Goal: Navigation & Orientation: Understand site structure

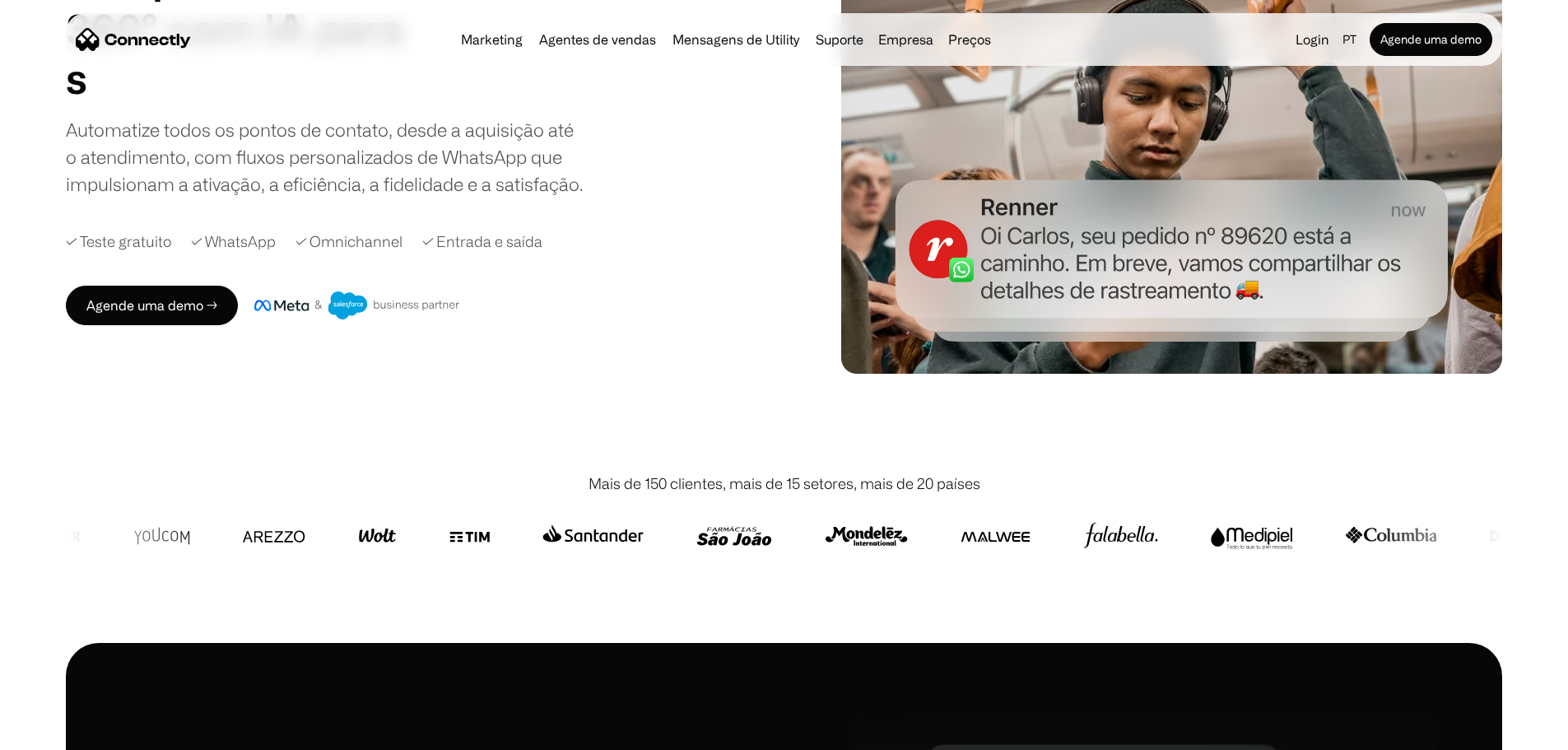
scroll to position [247, 0]
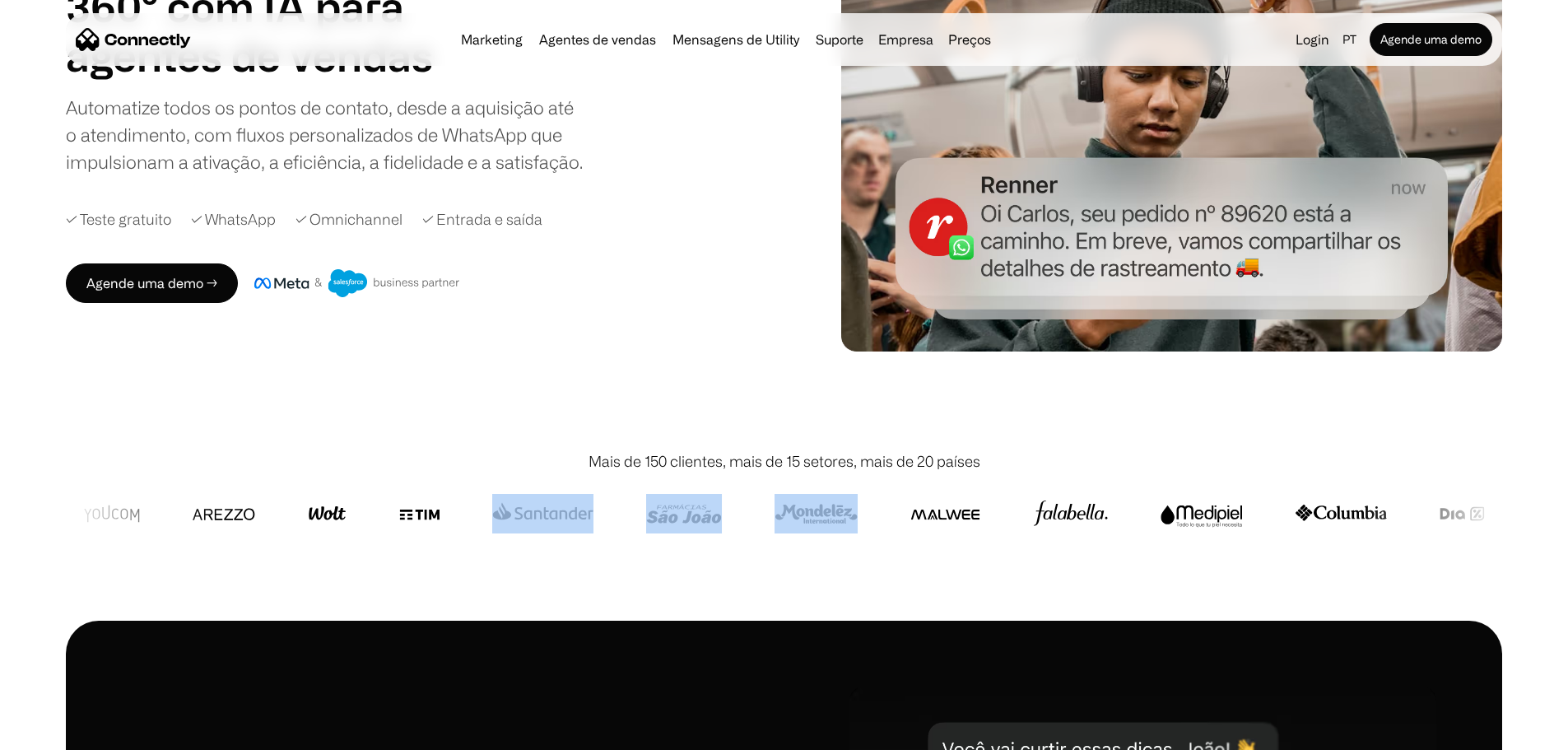
drag, startPoint x: 916, startPoint y: 504, endPoint x: 652, endPoint y: 512, distance: 264.1
click at [652, 512] on div at bounding box center [1266, 514] width 3065 height 40
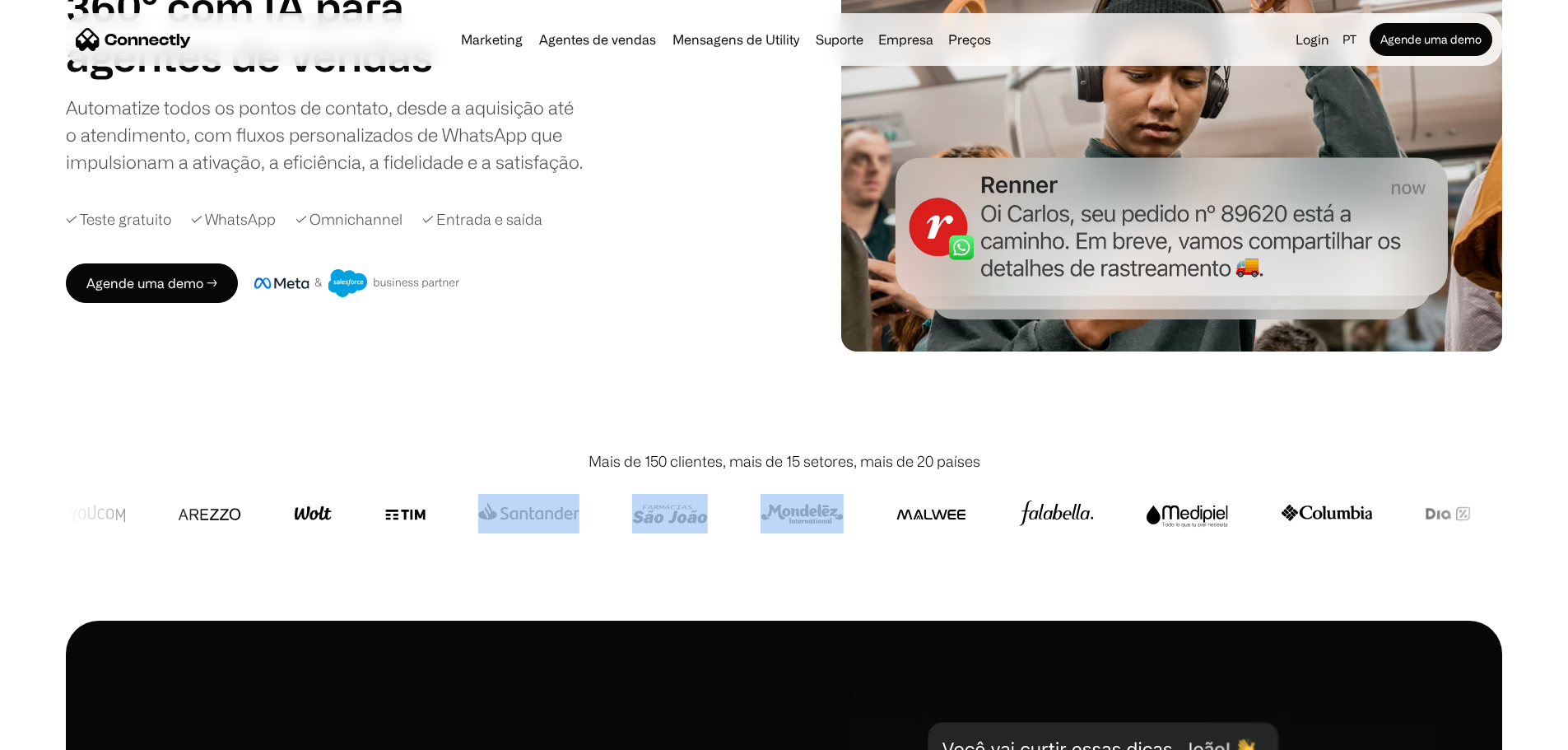
click at [843, 508] on img at bounding box center [801, 514] width 83 height 40
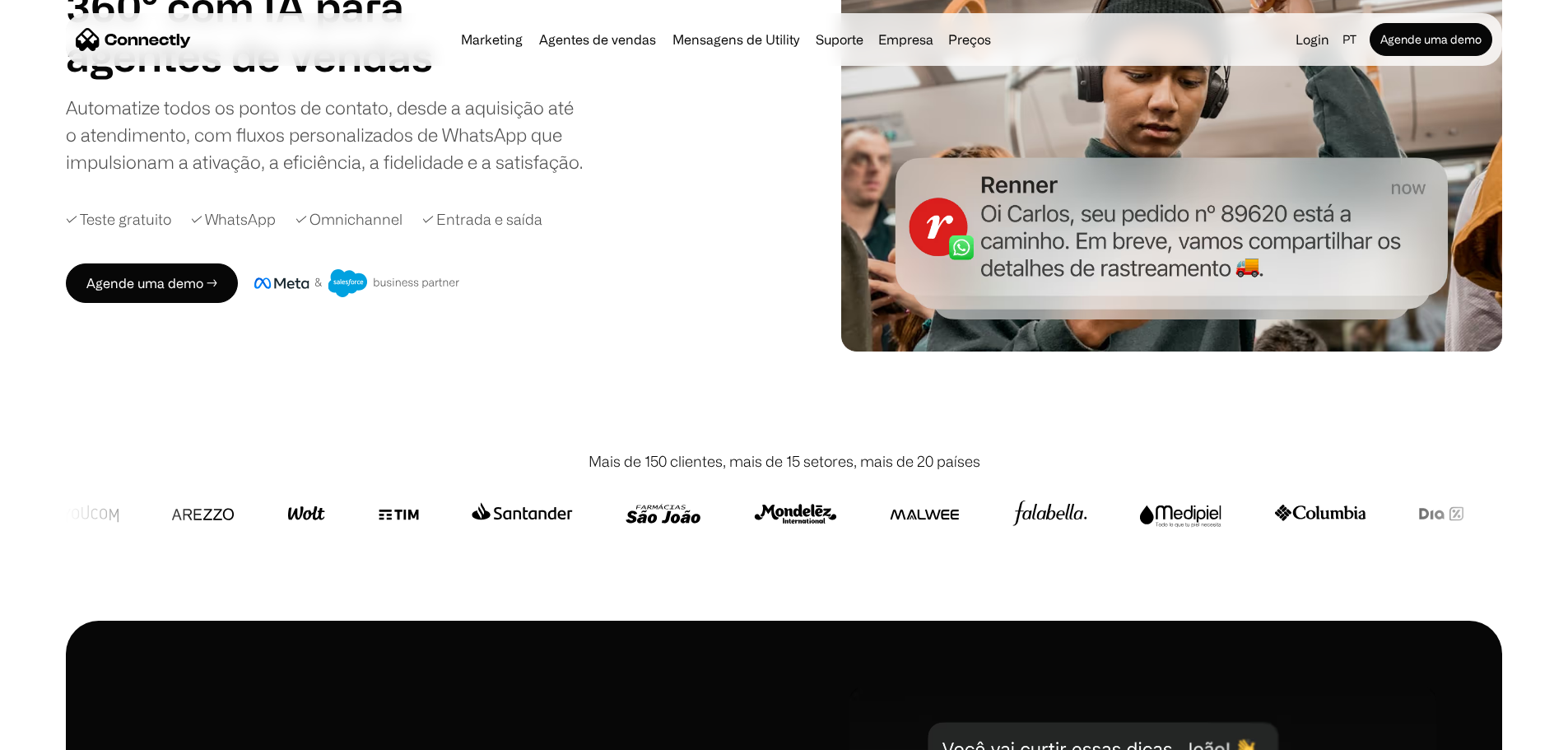
click at [952, 536] on div at bounding box center [784, 513] width 1436 height 83
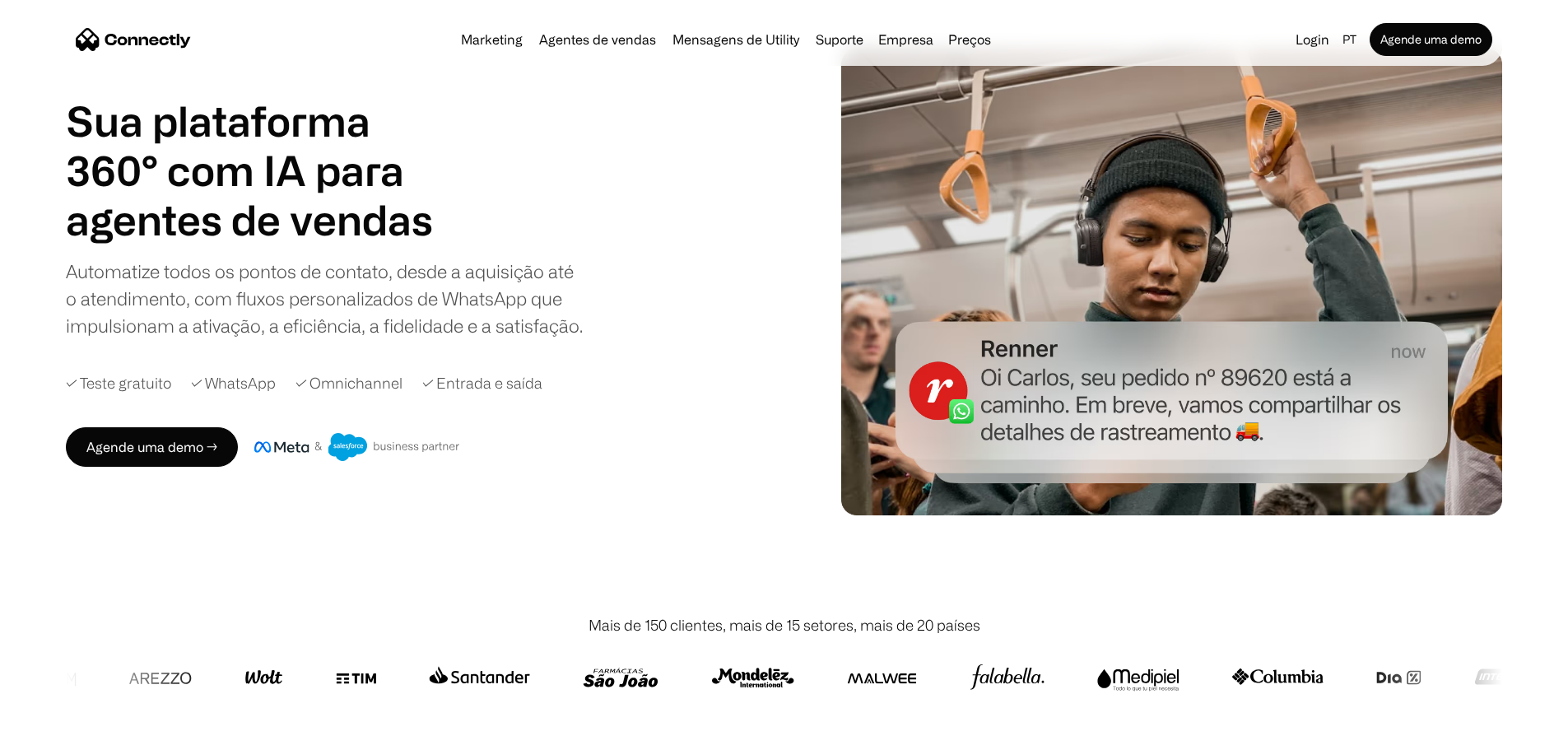
scroll to position [0, 0]
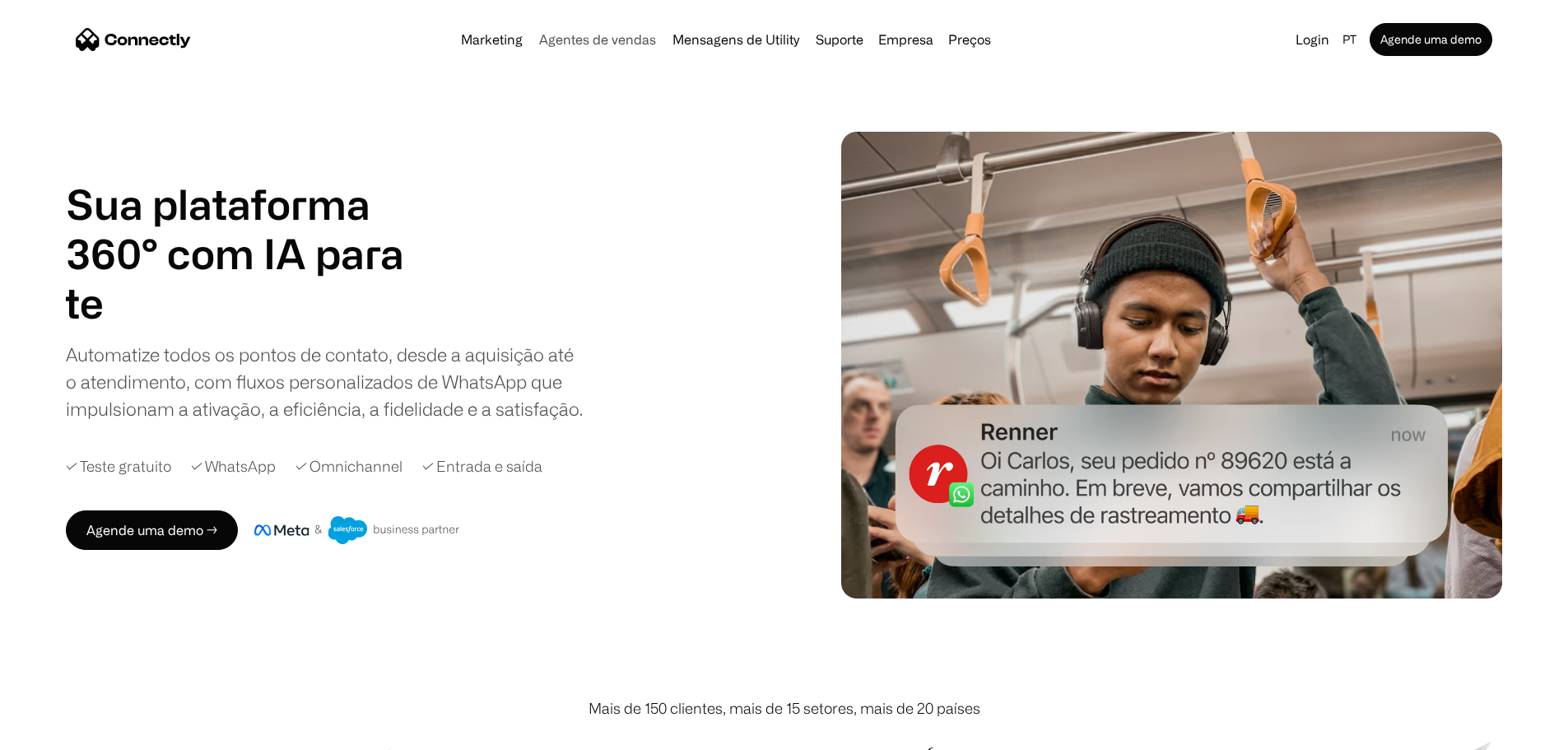
click at [552, 37] on link "Agentes de vendas" at bounding box center [597, 39] width 130 height 13
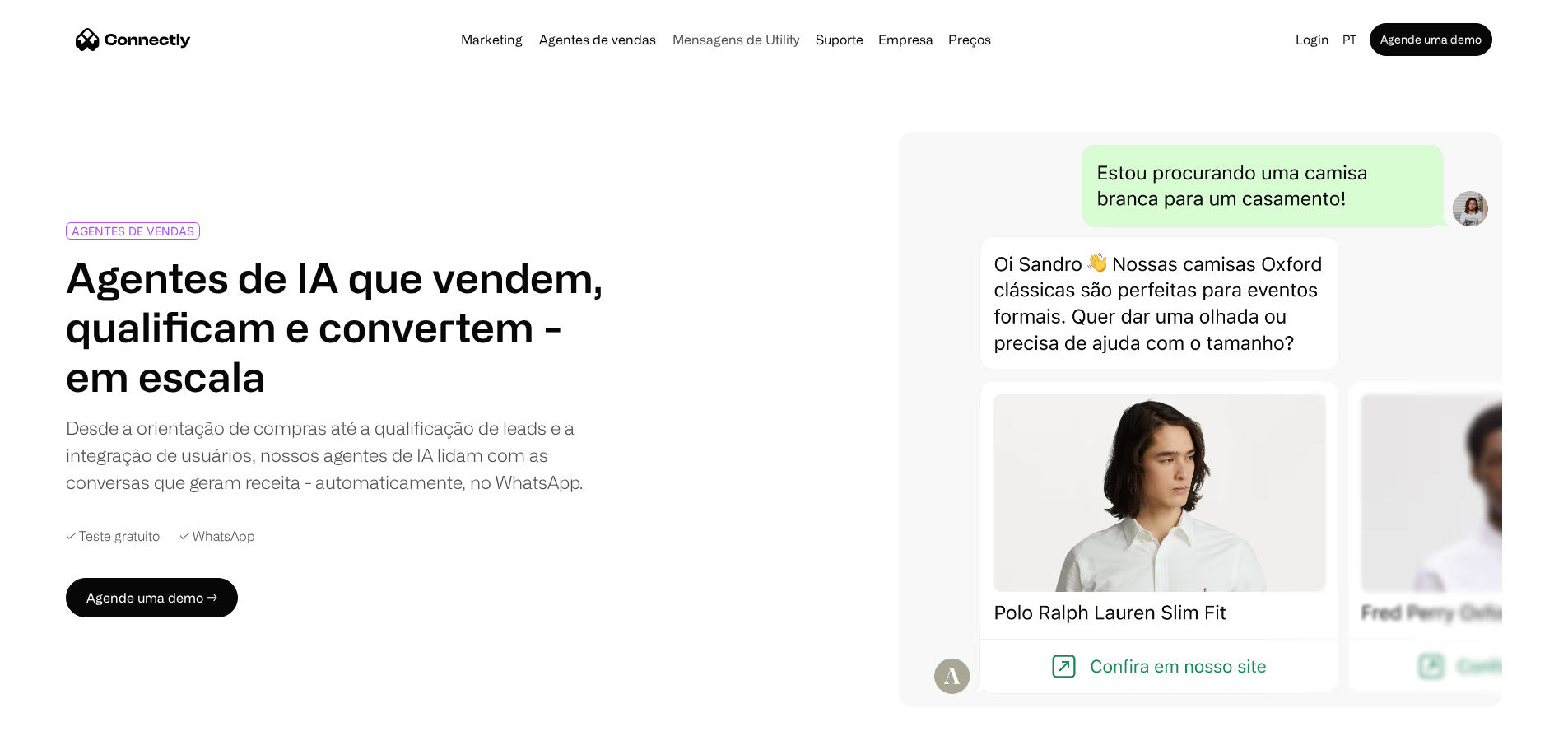
click at [748, 43] on link "Mensagens de Utility" at bounding box center [736, 39] width 140 height 13
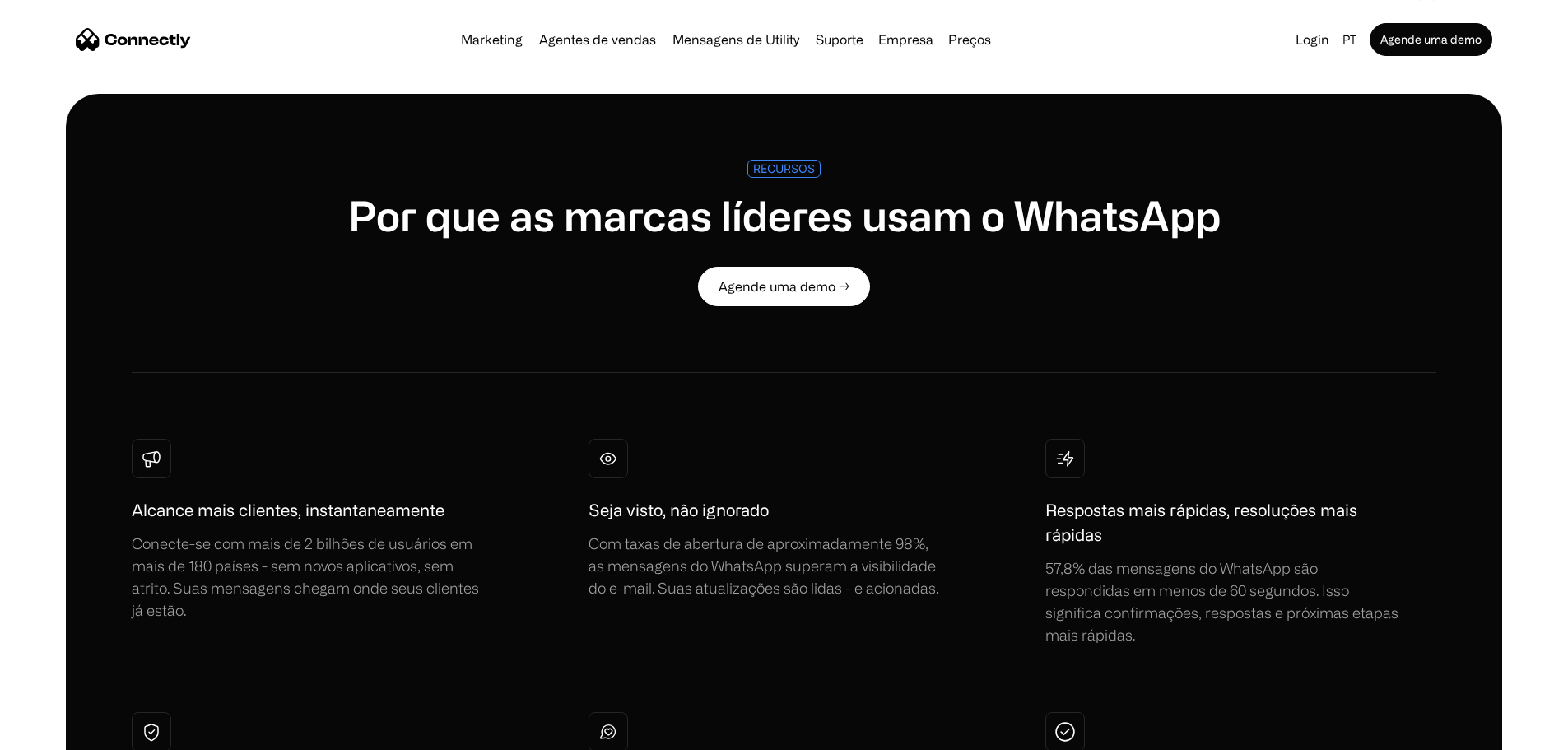
scroll to position [741, 0]
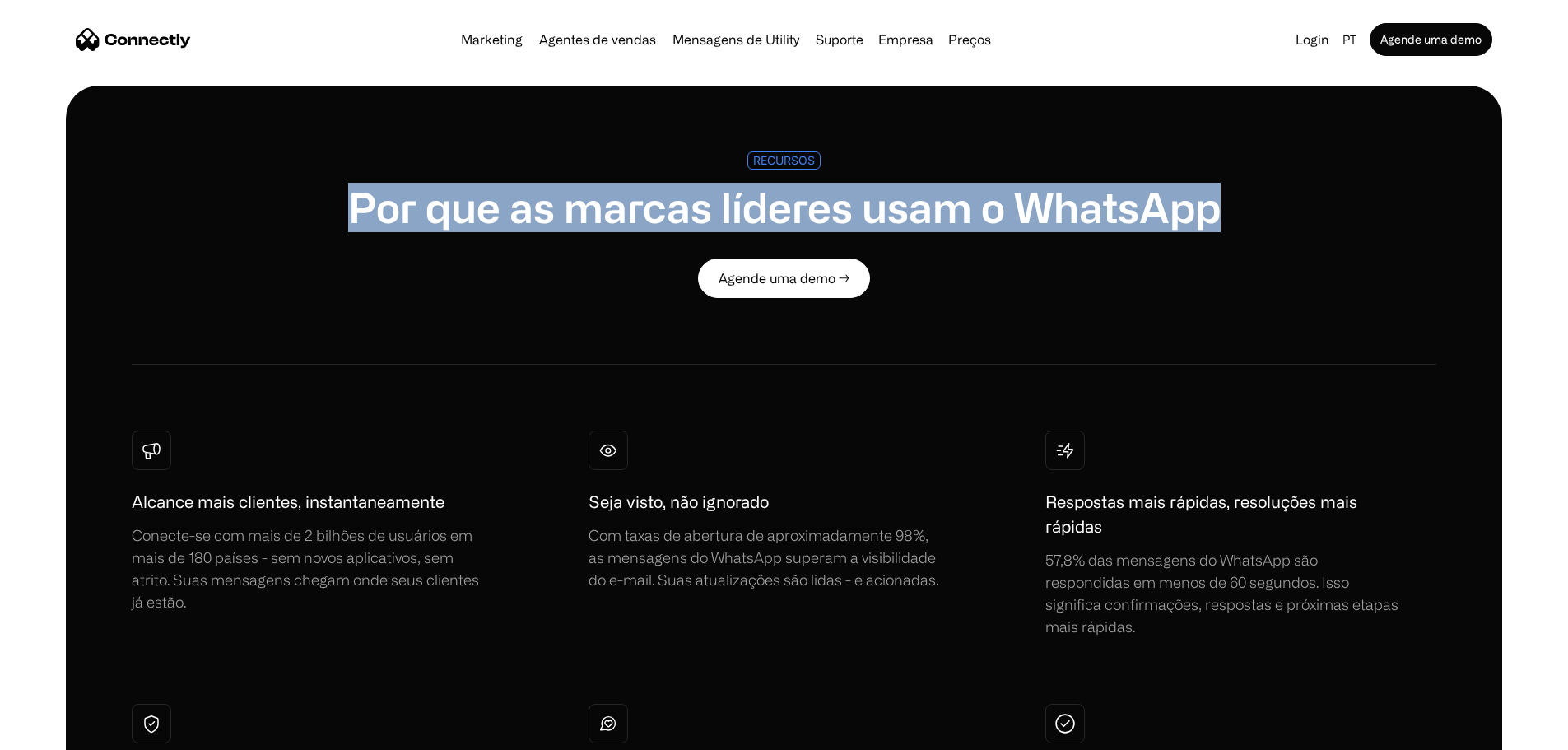
drag, startPoint x: 424, startPoint y: 234, endPoint x: 1241, endPoint y: 244, distance: 817.1
click at [1241, 244] on div "RECURSOS Por que as marcas líderes usam o WhatsApp Agende uma demo →" at bounding box center [784, 224] width 1175 height 145
click at [955, 232] on h1 "Por que as marcas líderes usam o WhatsApp" at bounding box center [784, 207] width 872 height 50
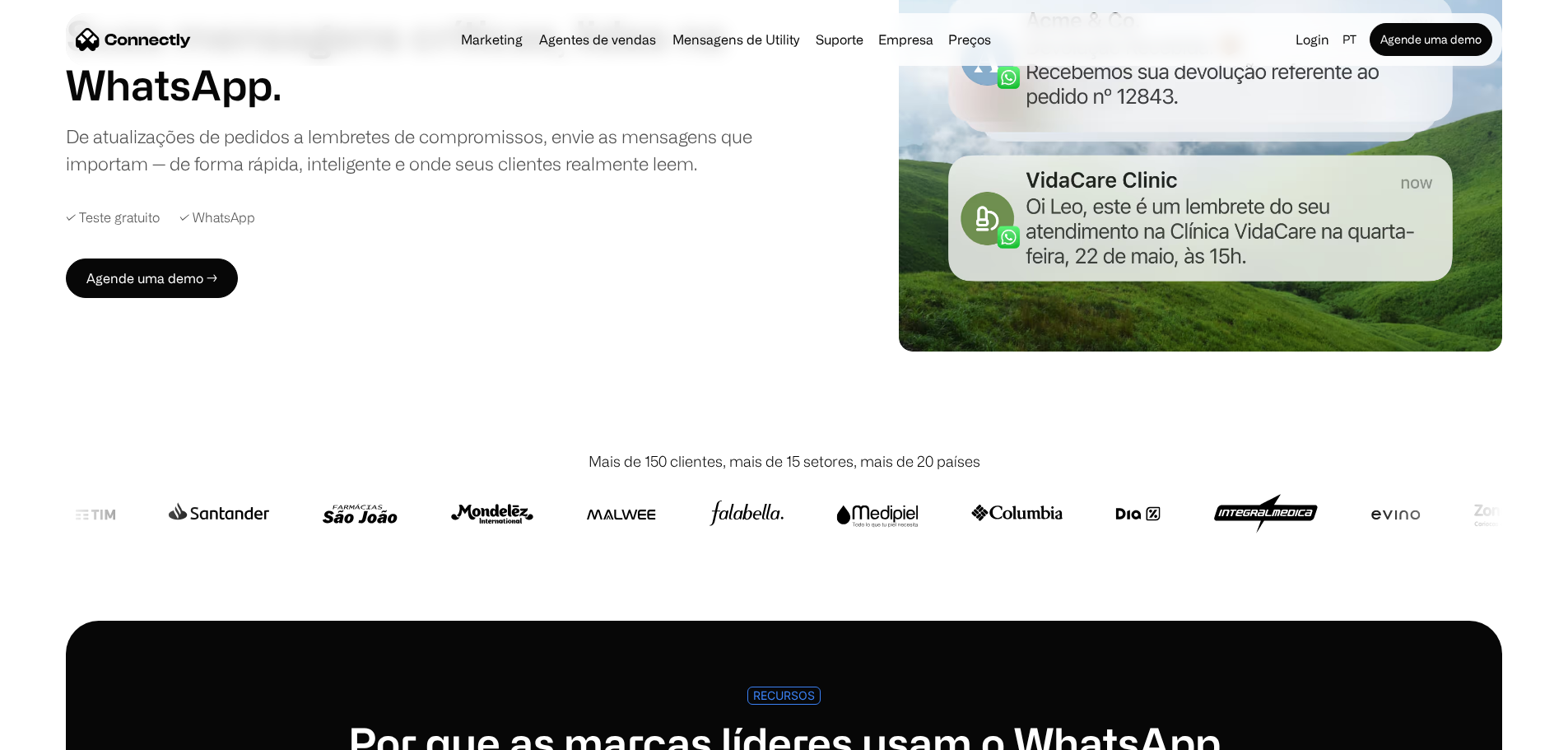
scroll to position [247, 0]
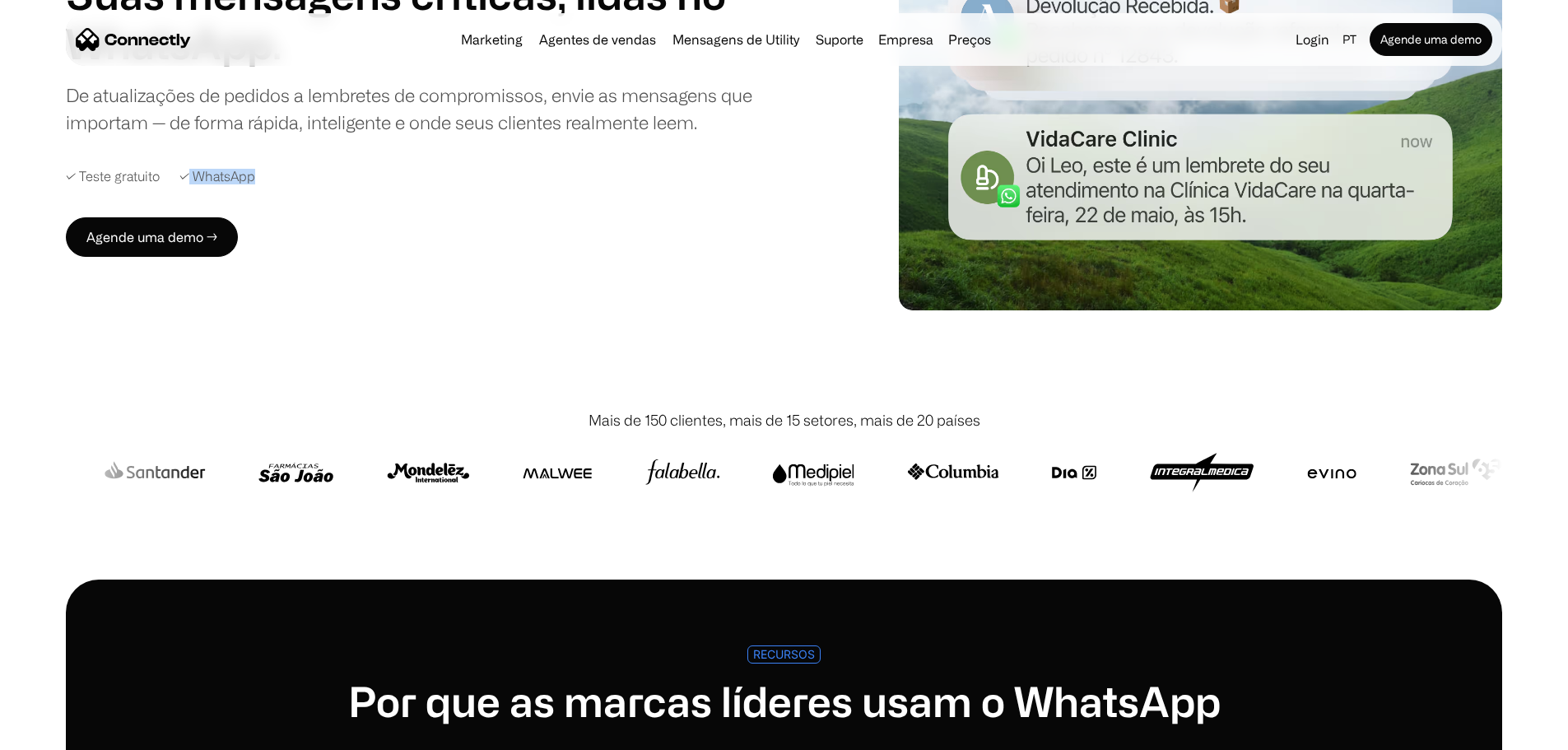
drag, startPoint x: 292, startPoint y: 274, endPoint x: 381, endPoint y: 272, distance: 89.0
click at [371, 184] on div "✓ Teste gratuito ✓ WhatsApp" at bounding box center [439, 176] width 747 height 16
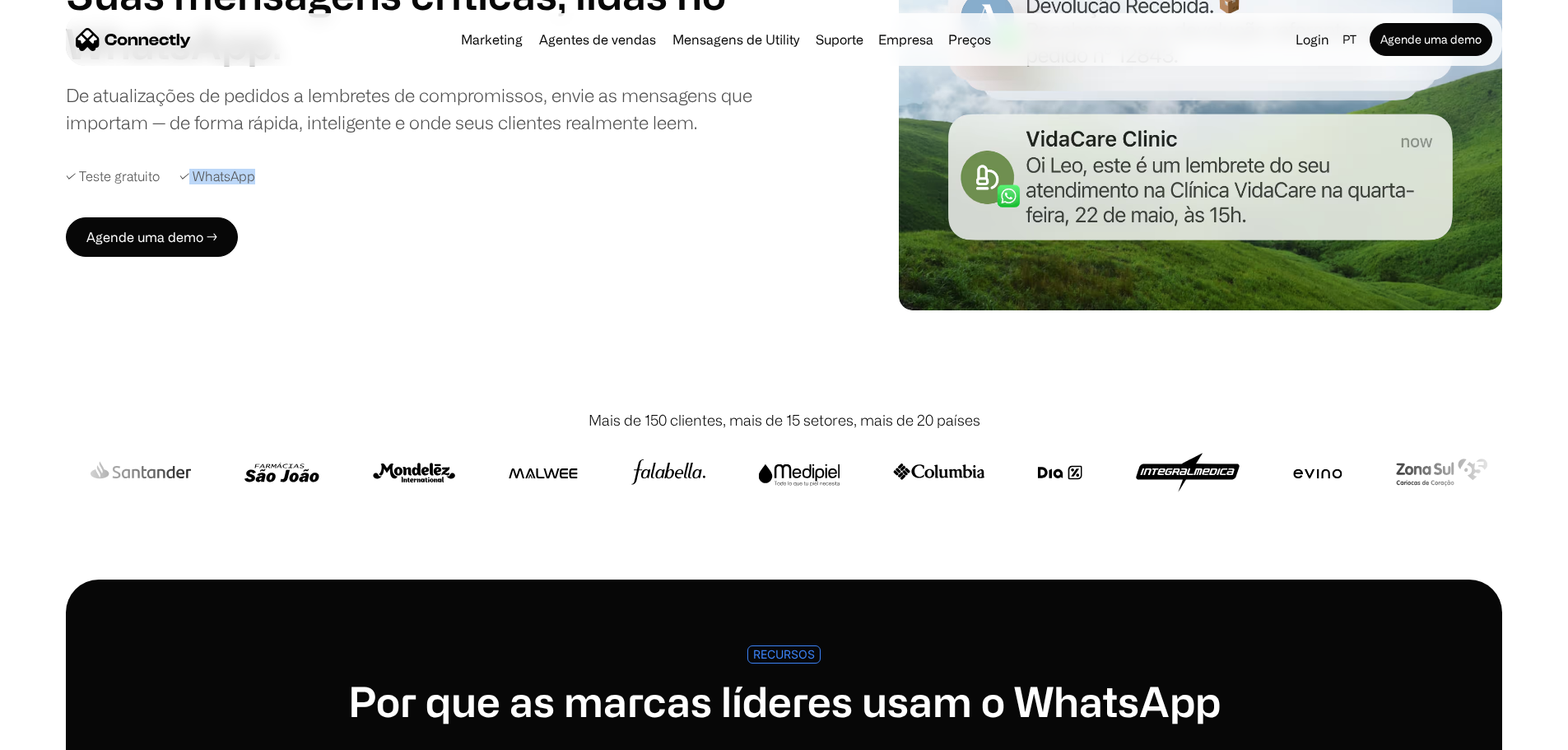
click at [506, 257] on div "MENSAGENS DE UTILITY Suas mensagens críticas, lidas no WhatsApp. De atualizaçõe…" at bounding box center [439, 98] width 747 height 319
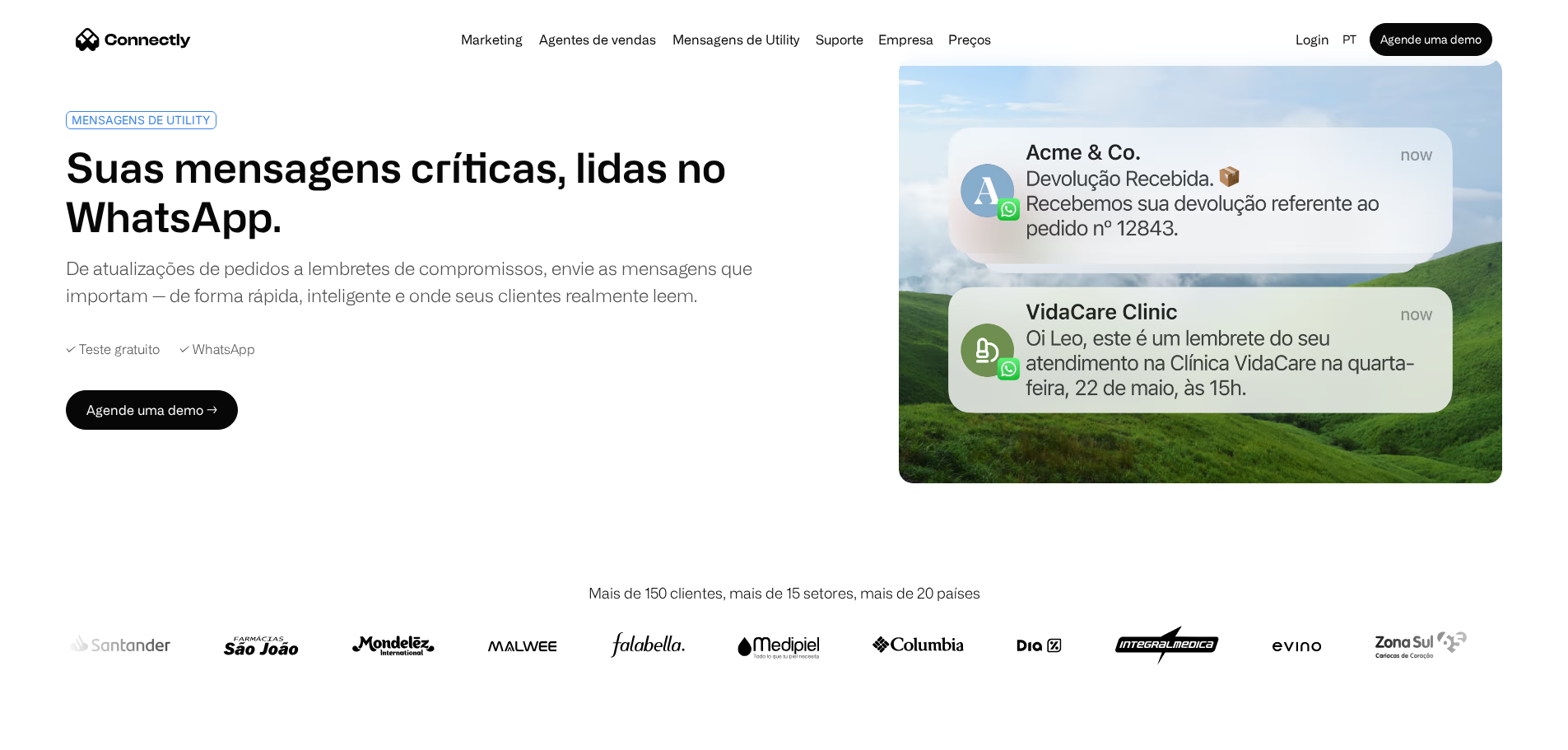
scroll to position [0, 0]
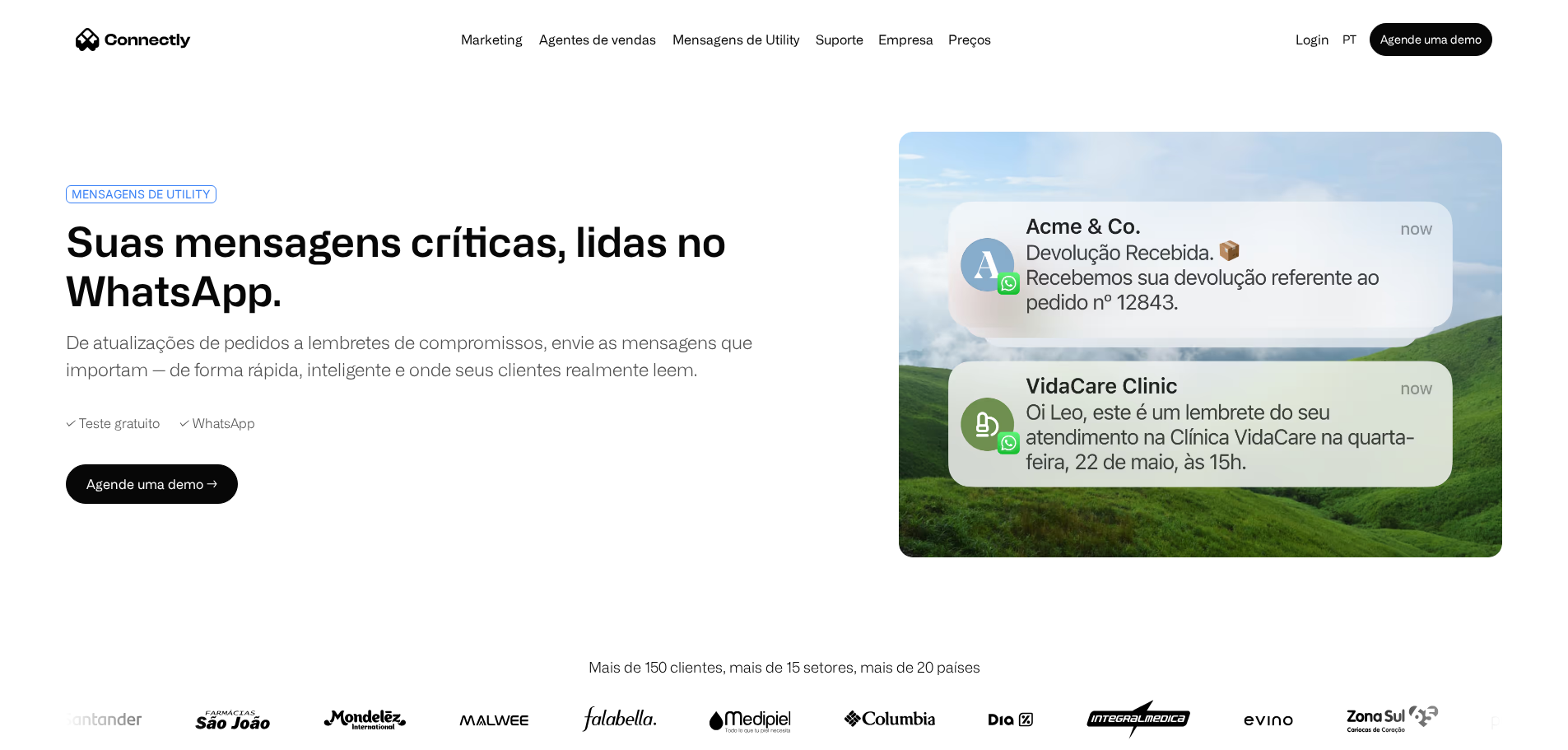
click at [723, 39] on link "Mensagens de Utility" at bounding box center [736, 39] width 140 height 13
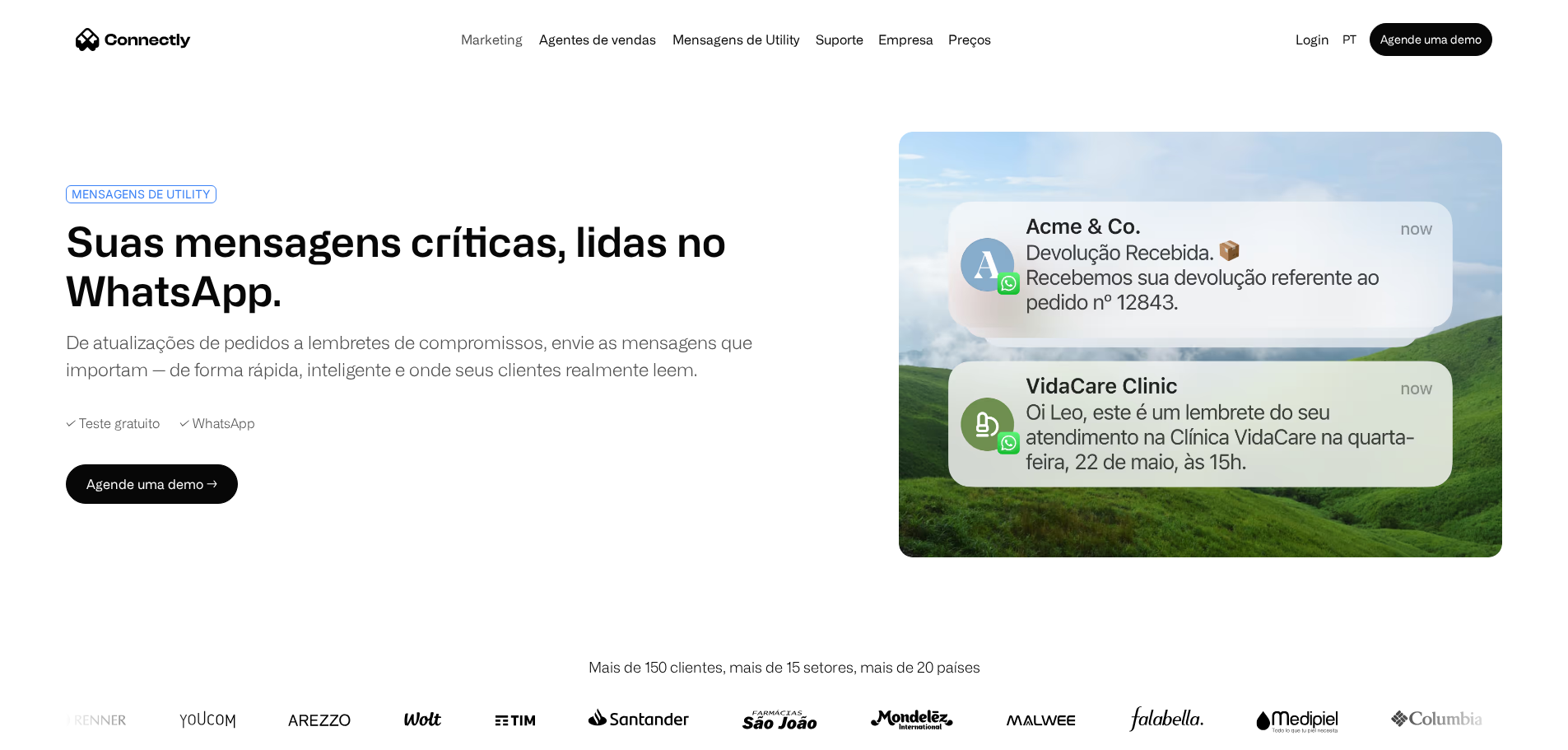
click at [460, 46] on link "Marketing" at bounding box center [491, 39] width 75 height 13
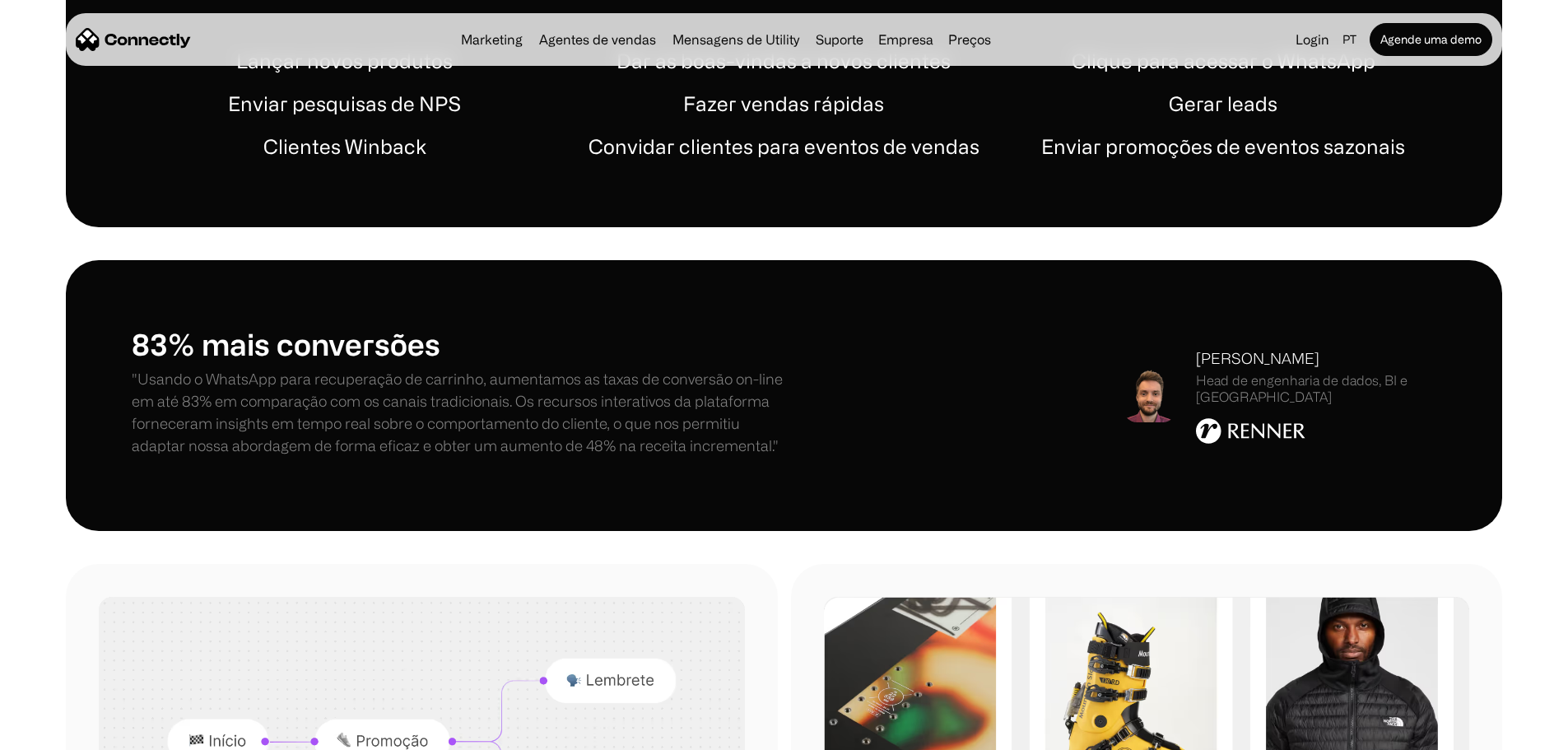
scroll to position [1235, 0]
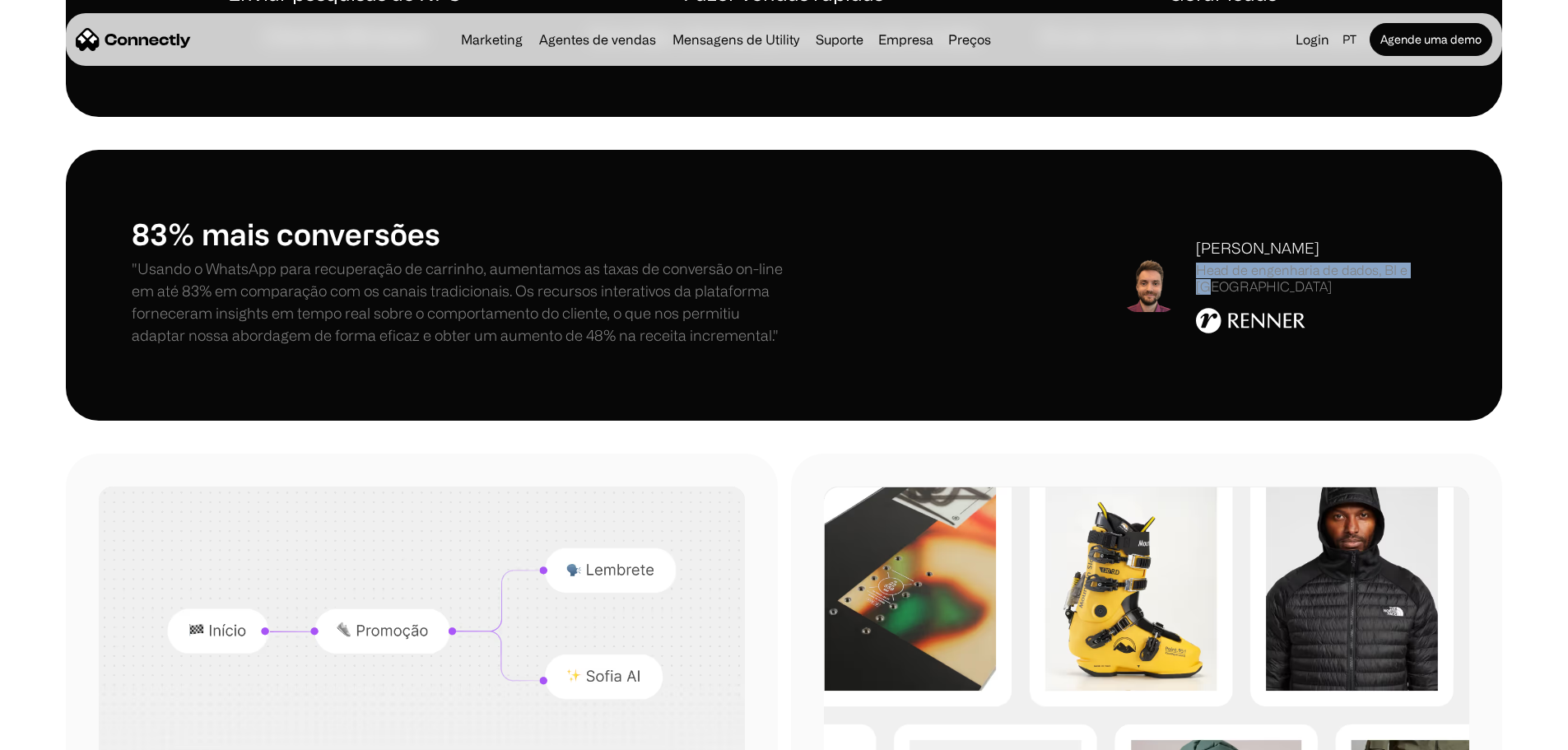
drag, startPoint x: 1279, startPoint y: 362, endPoint x: 1326, endPoint y: 369, distance: 47.5
click at [1323, 294] on div "Head de engenharia de dados, BI e IA" at bounding box center [1315, 278] width 240 height 31
click at [902, 355] on div "83% mais conversões "Usando o WhatsApp para recuperação de carrinho, aumentamos…" at bounding box center [784, 286] width 1304 height 139
drag, startPoint x: 1166, startPoint y: 347, endPoint x: 1261, endPoint y: 369, distance: 97.5
click at [1261, 333] on div "Rodrigo Spohr Head de engenharia de dados, BI e IA" at bounding box center [1279, 285] width 313 height 96
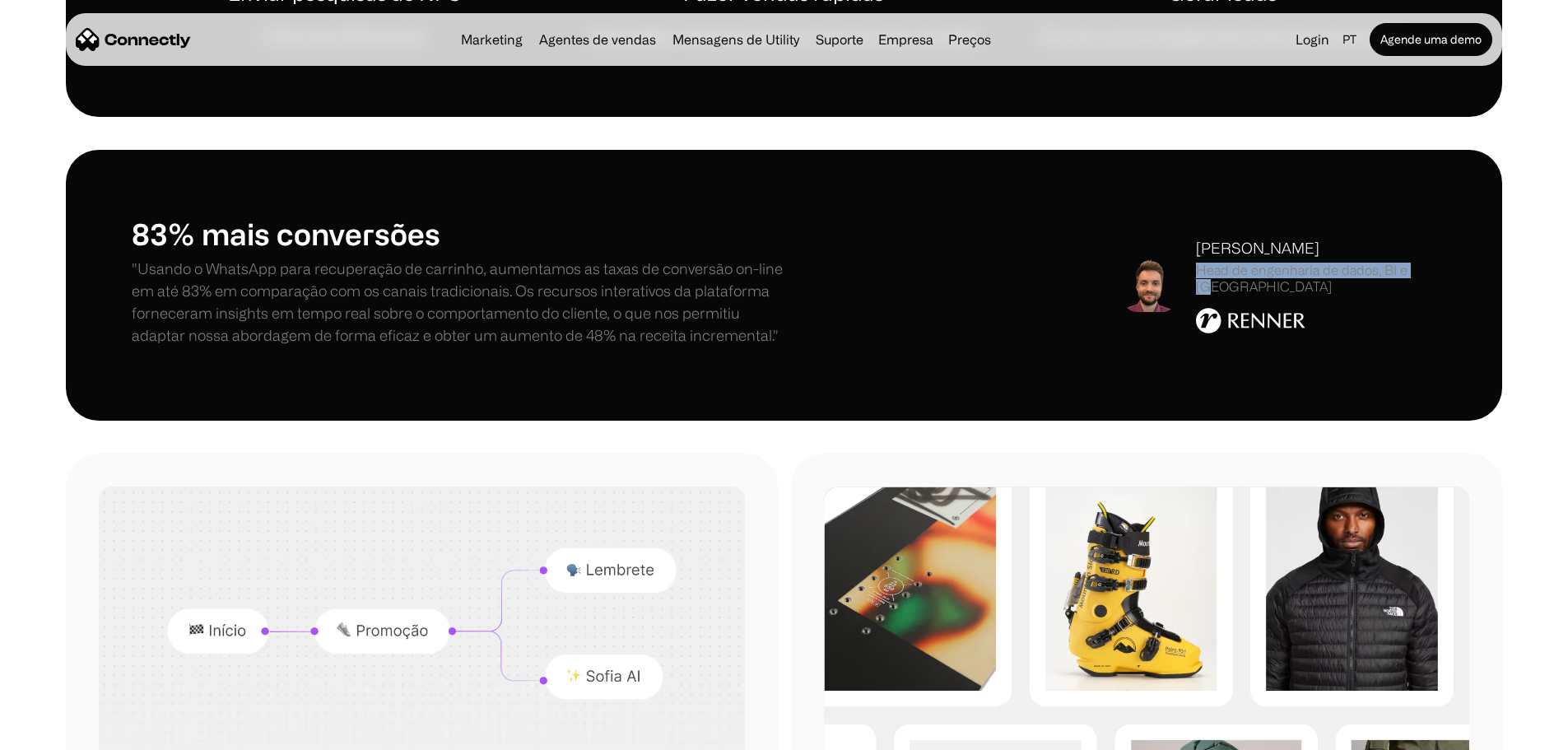
click at [1261, 294] on div "Head de engenharia de dados, BI e IA" at bounding box center [1315, 278] width 240 height 31
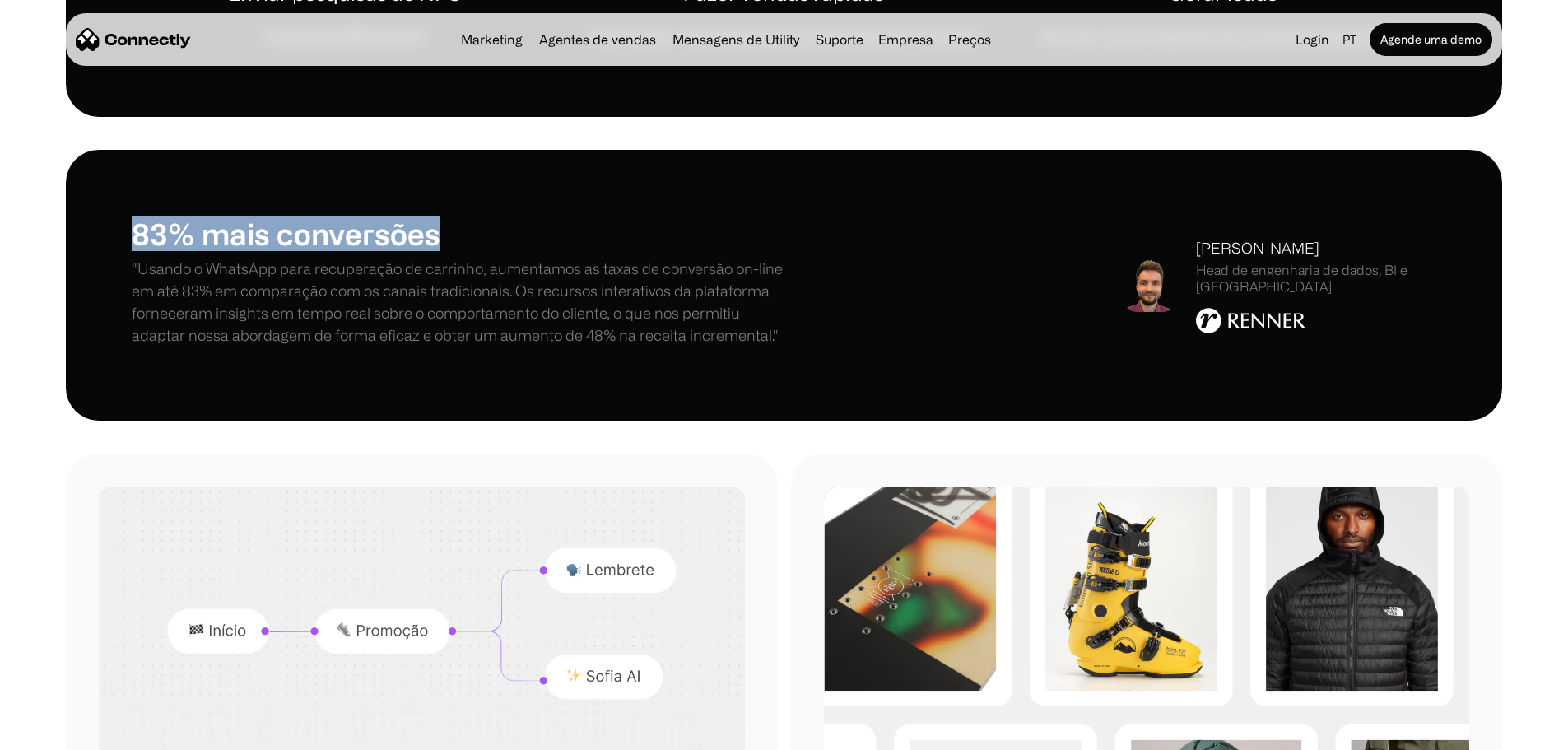
drag, startPoint x: 171, startPoint y: 287, endPoint x: 588, endPoint y: 300, distance: 417.2
click at [588, 300] on div "83% mais conversões "Usando o WhatsApp para recuperação de carrinho, aumentamos…" at bounding box center [784, 285] width 1436 height 271
click at [311, 347] on p ""Usando o WhatsApp para recuperação de carrinho, aumentamos as taxas de convers…" at bounding box center [457, 302] width 652 height 89
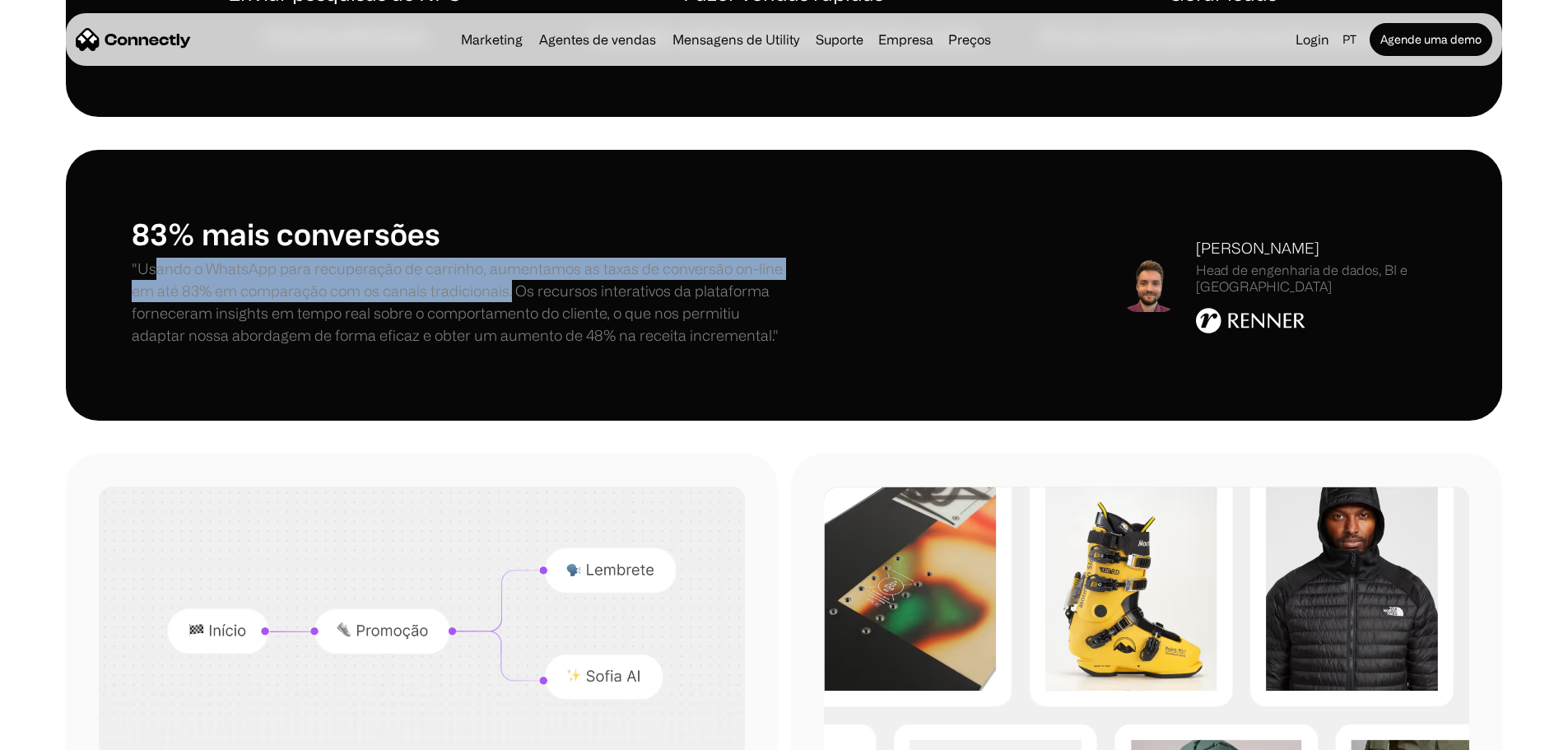
drag, startPoint x: 213, startPoint y: 337, endPoint x: 741, endPoint y: 369, distance: 529.0
click at [741, 347] on p ""Usando o WhatsApp para recuperação de carrinho, aumentamos as taxas de convers…" at bounding box center [457, 302] width 652 height 89
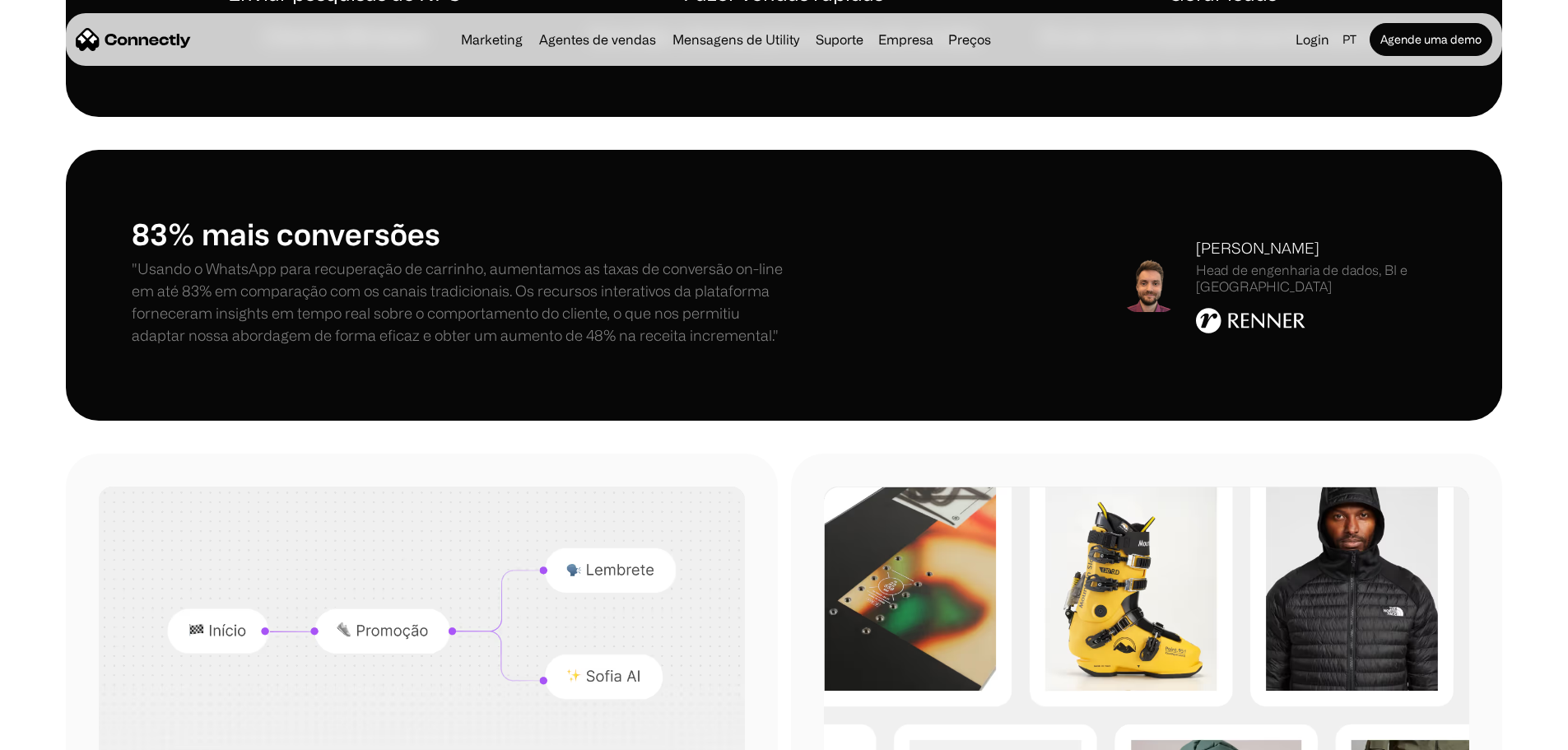
click at [749, 347] on p ""Usando o WhatsApp para recuperação de carrinho, aumentamos as taxas de convers…" at bounding box center [457, 302] width 652 height 89
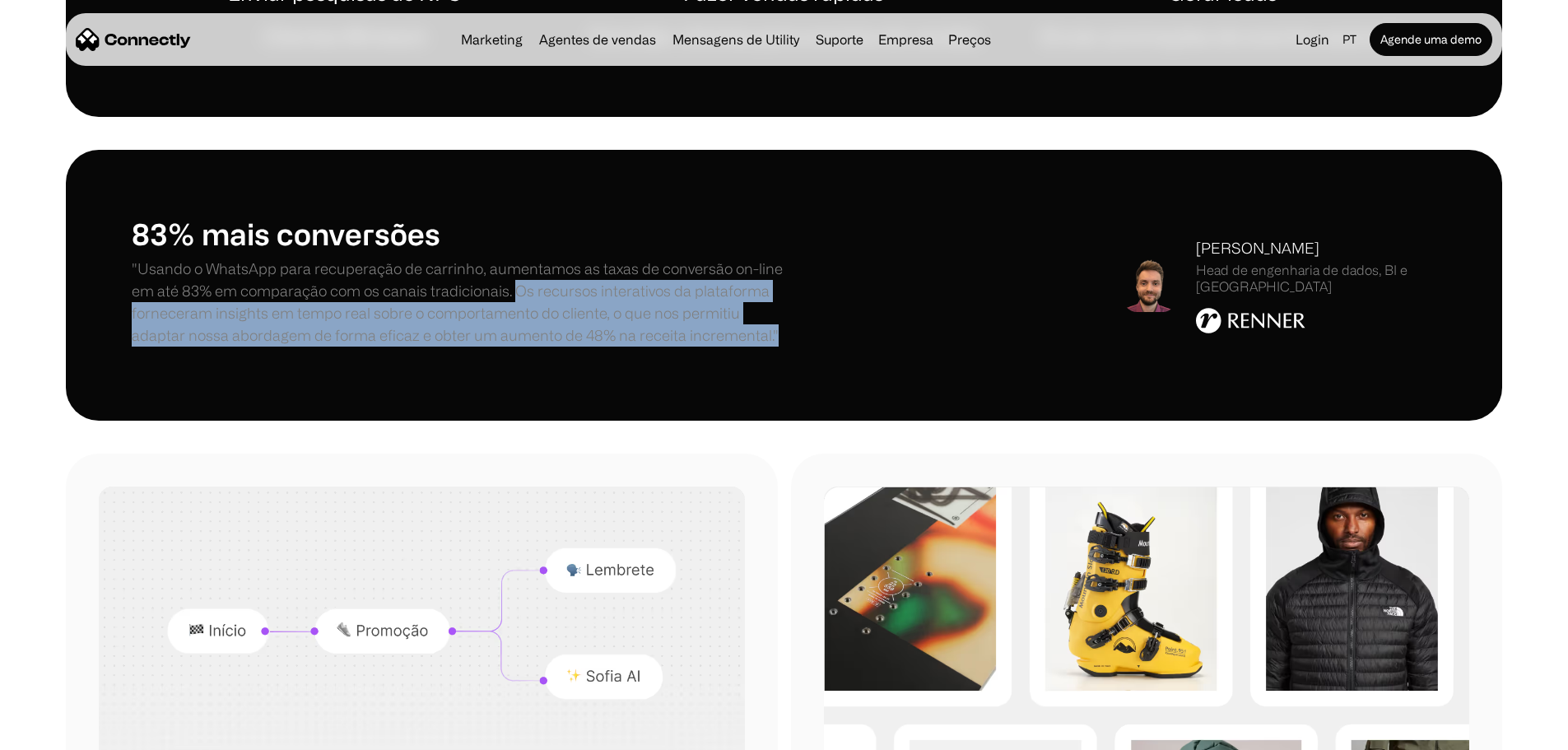
drag, startPoint x: 746, startPoint y: 359, endPoint x: 763, endPoint y: 453, distance: 95.5
click at [757, 420] on div "83% mais conversões "Usando o WhatsApp para recuperação de carrinho, aumentamos…" at bounding box center [784, 285] width 1436 height 271
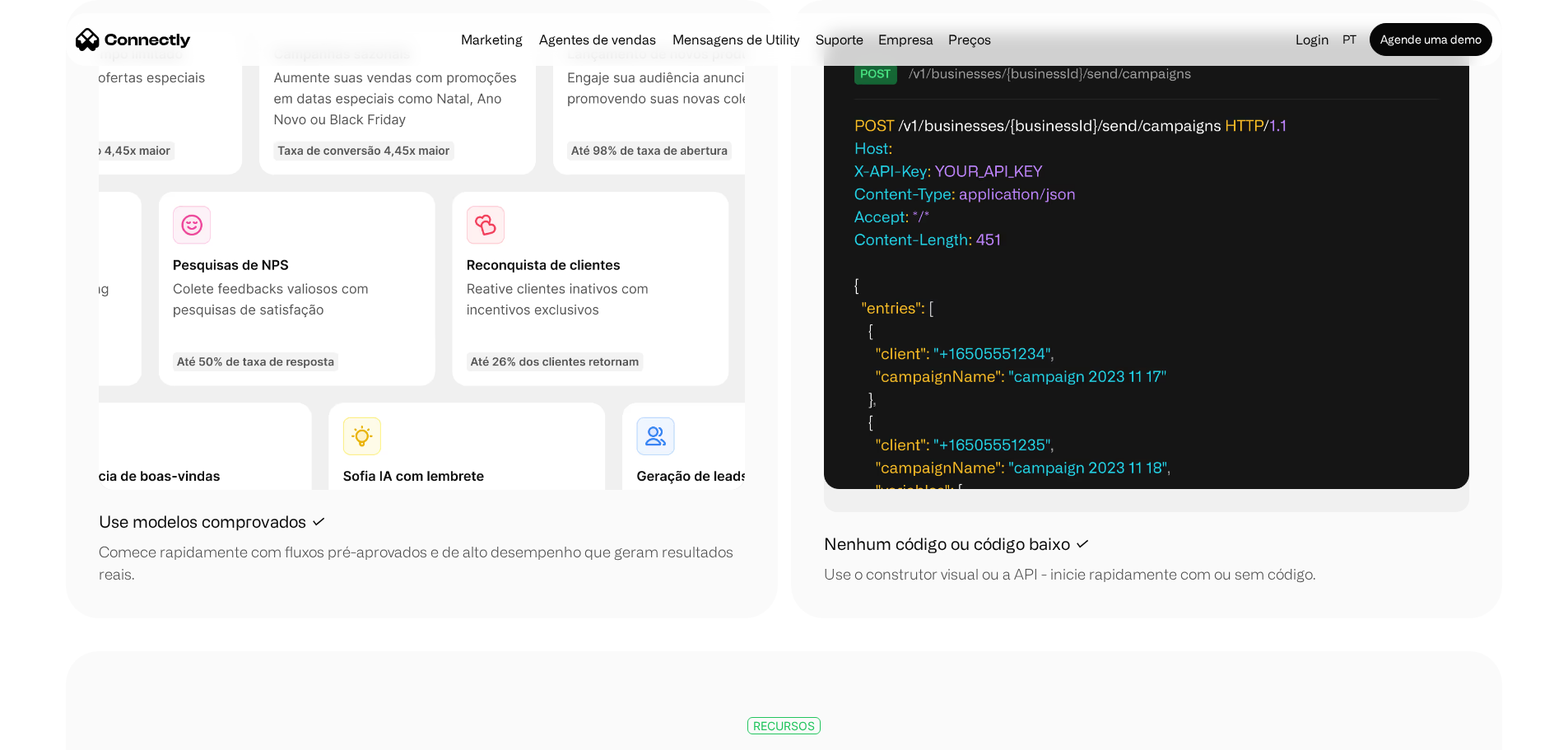
scroll to position [0, 0]
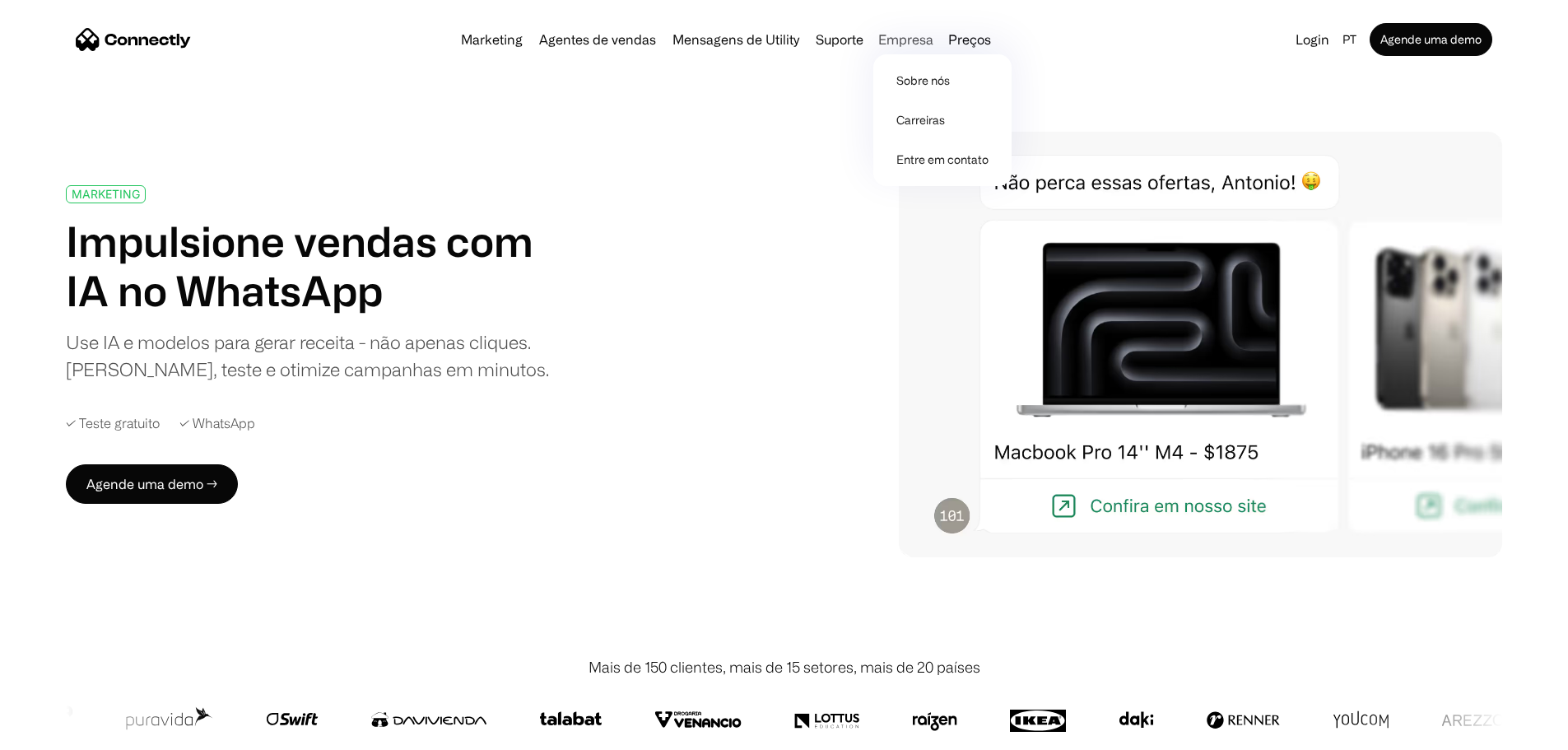
click at [922, 47] on div "Empresa" at bounding box center [905, 39] width 55 height 23
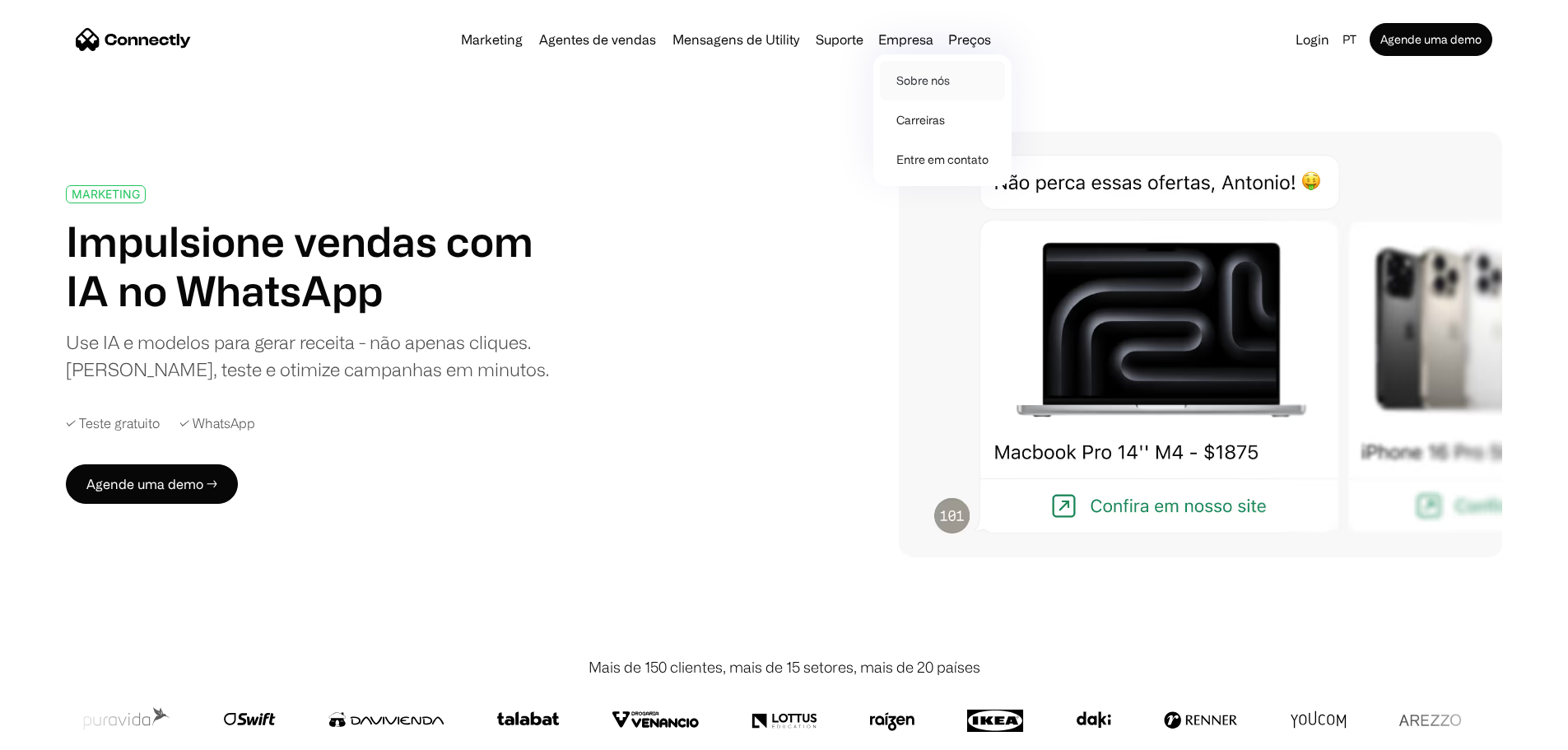
click at [938, 89] on link "Sobre nós" at bounding box center [943, 81] width 125 height 40
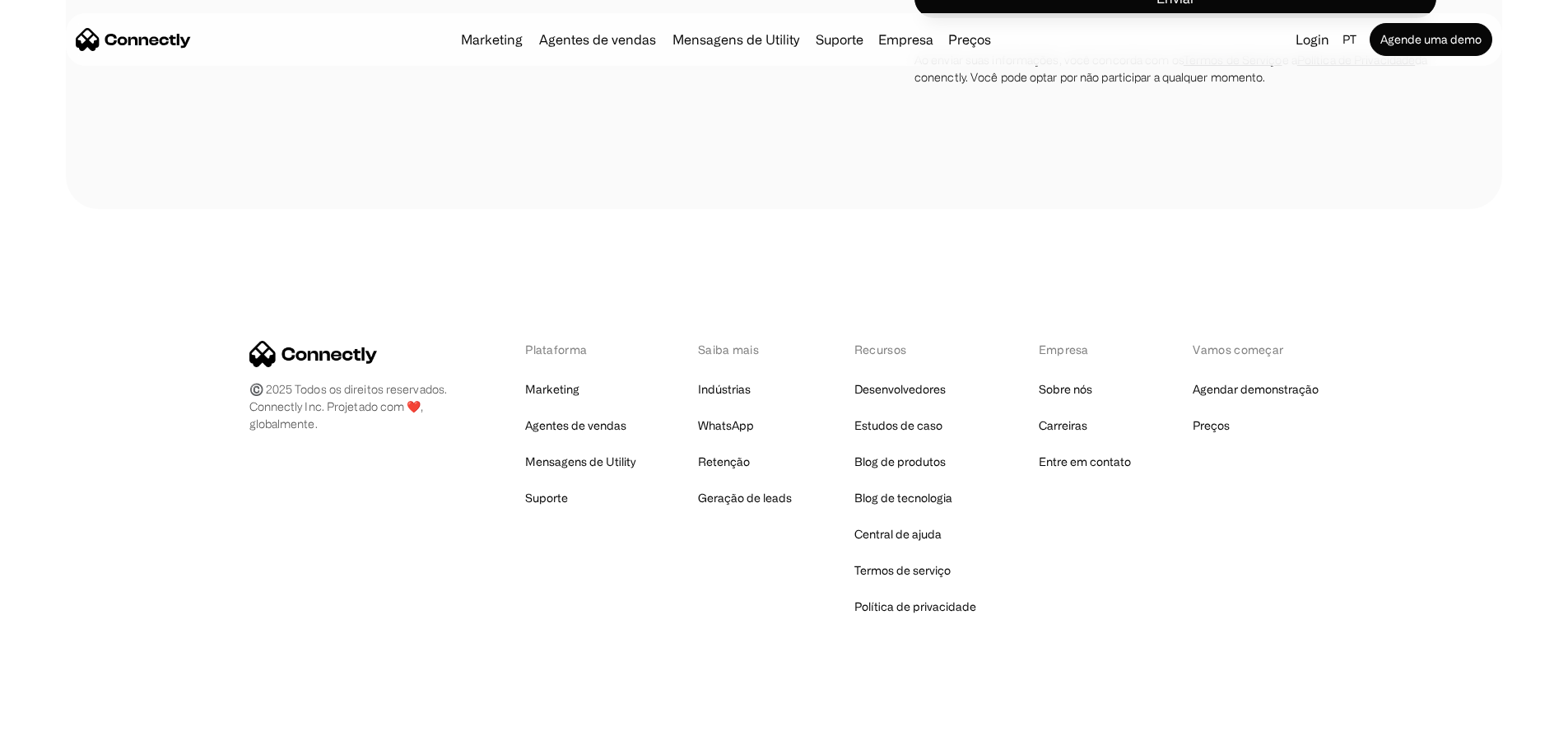
scroll to position [2495, 0]
